Goal: Task Accomplishment & Management: Manage account settings

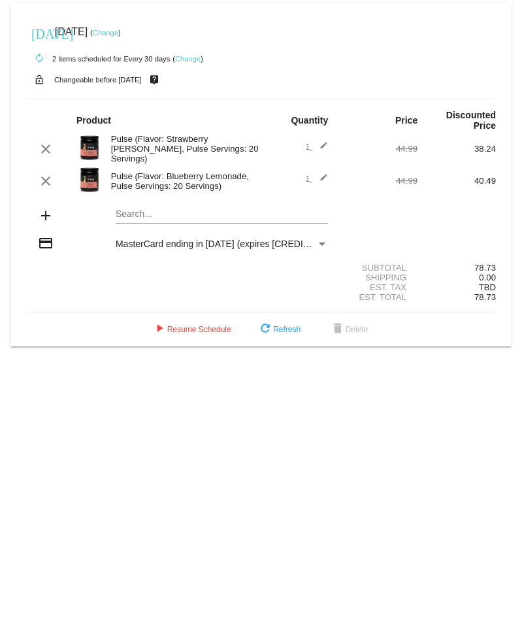
click at [147, 214] on mat-card "[DATE] [DATE] ( Change ) autorenew 2 items scheduled for Every 30 days ( Change…" at bounding box center [261, 174] width 502 height 343
click at [137, 213] on mat-card "[DATE] [DATE] ( Change ) autorenew 2 items scheduled for Every 30 days ( Change…" at bounding box center [261, 174] width 502 height 343
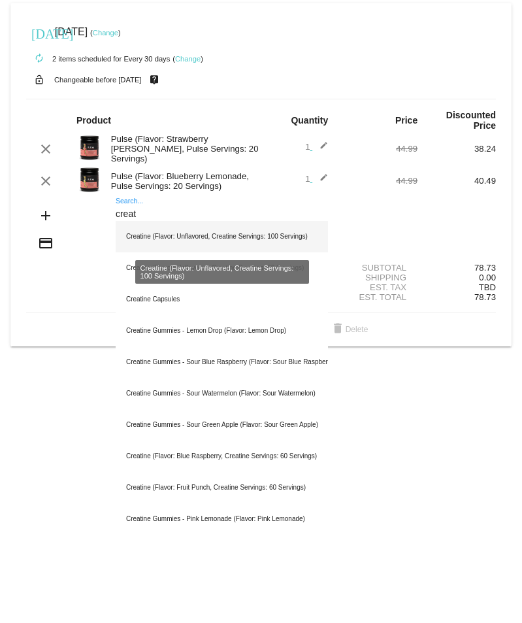
type input "creat"
click at [181, 231] on div "Creatine (Flavor: Unflavored, Creatine Servings: 100 Servings)" at bounding box center [222, 236] width 213 height 31
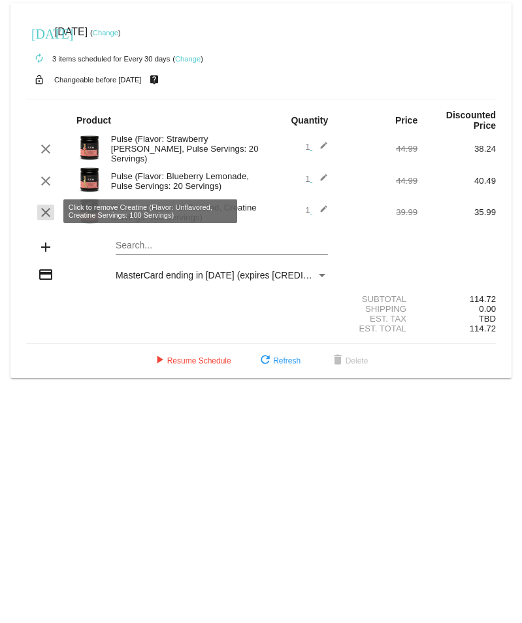
click at [46, 216] on mat-icon "clear" at bounding box center [46, 213] width 16 height 16
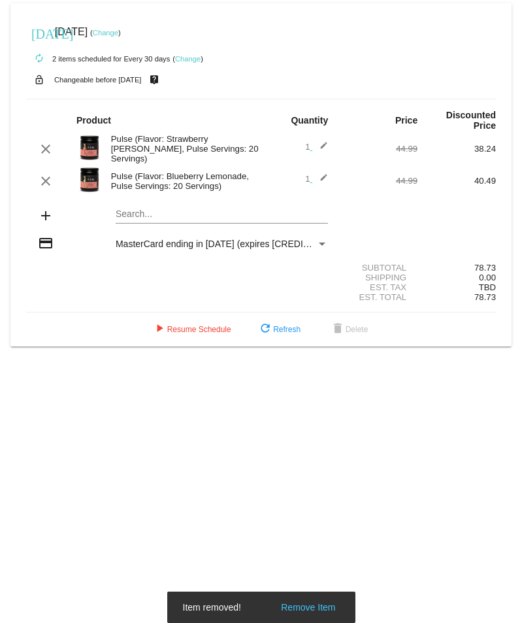
click at [163, 209] on mat-card "[DATE] [DATE] ( Change ) autorenew 2 items scheduled for Every 30 days ( Change…" at bounding box center [261, 174] width 502 height 343
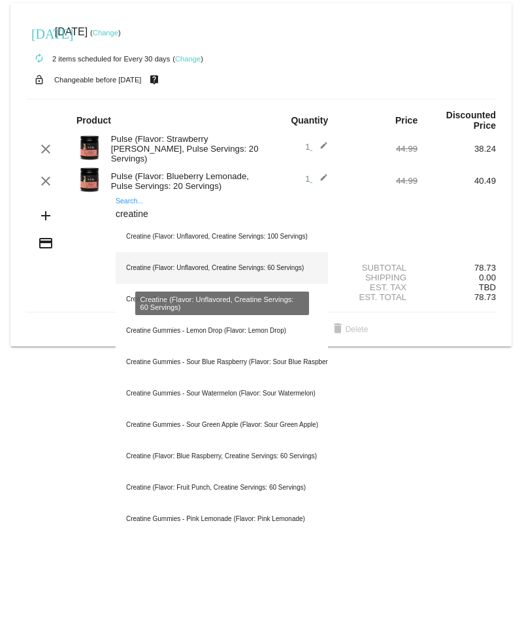
type input "creatine"
click at [192, 266] on div "Creatine (Flavor: Unflavored, Creatine Servings: 60 Servings)" at bounding box center [222, 267] width 213 height 31
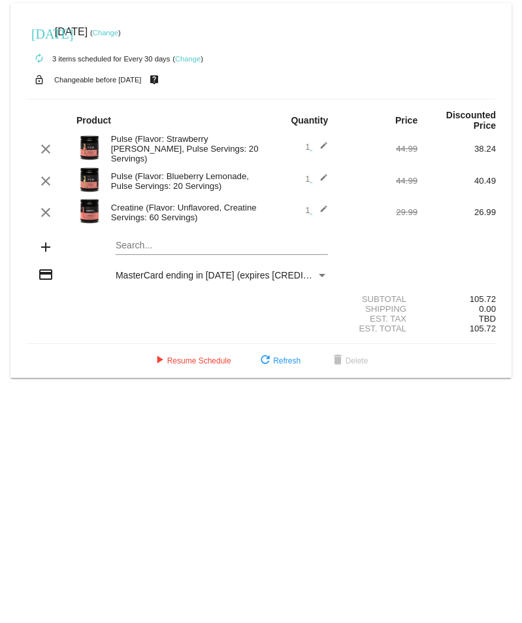
click at [85, 211] on img at bounding box center [90, 211] width 26 height 26
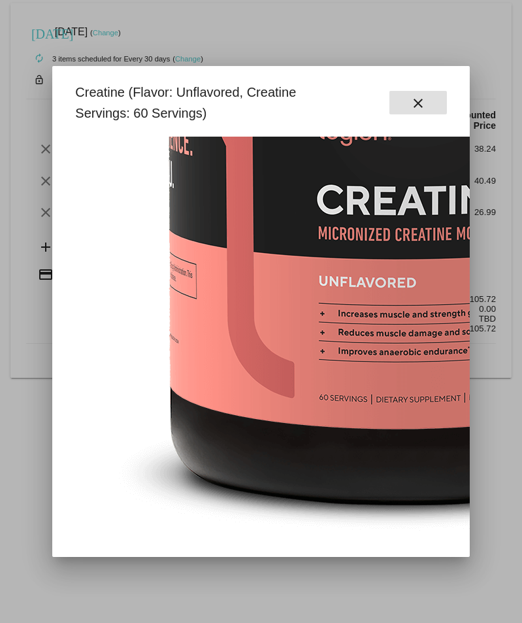
scroll to position [262, 0]
click at [407, 104] on button "close" at bounding box center [419, 103] width 58 height 24
